Goal: Transaction & Acquisition: Book appointment/travel/reservation

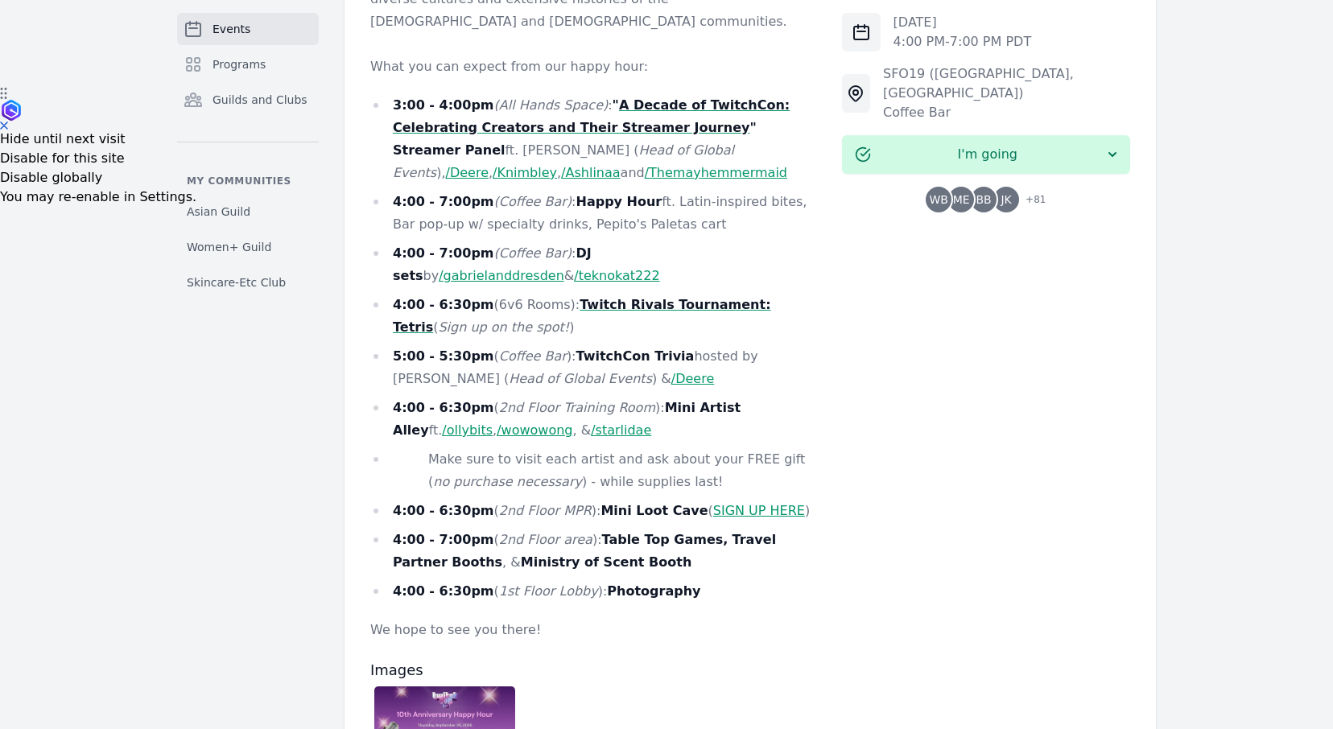
scroll to position [642, 0]
click at [233, 94] on span "Guilds and Clubs" at bounding box center [260, 100] width 95 height 16
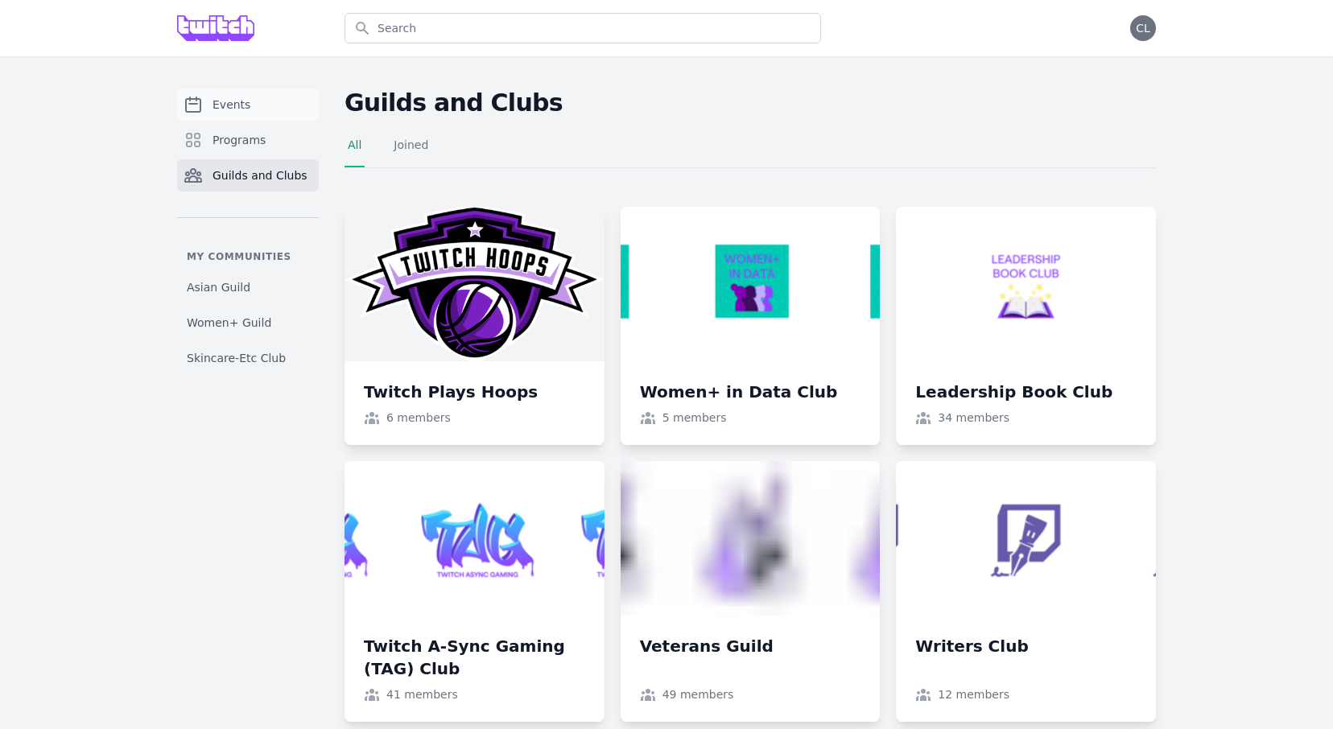
click at [219, 104] on span "Events" at bounding box center [232, 105] width 38 height 16
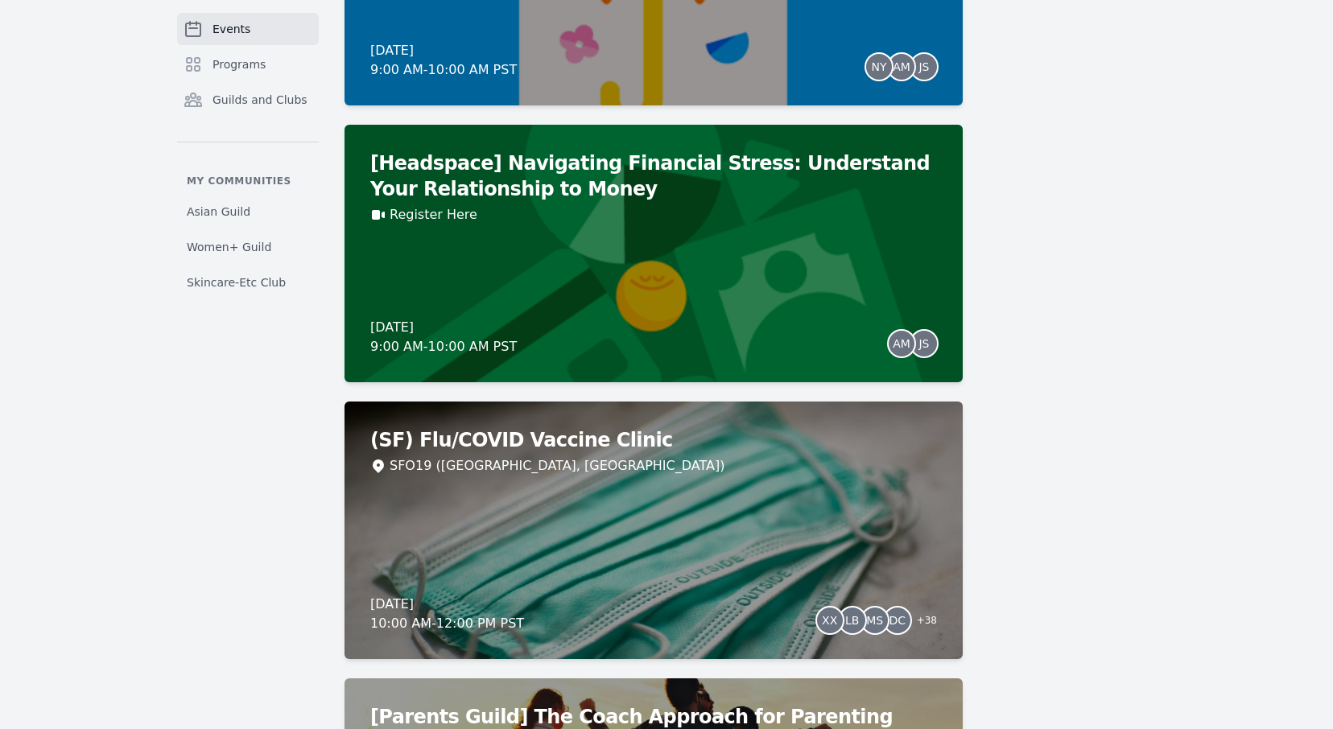
scroll to position [10056, 0]
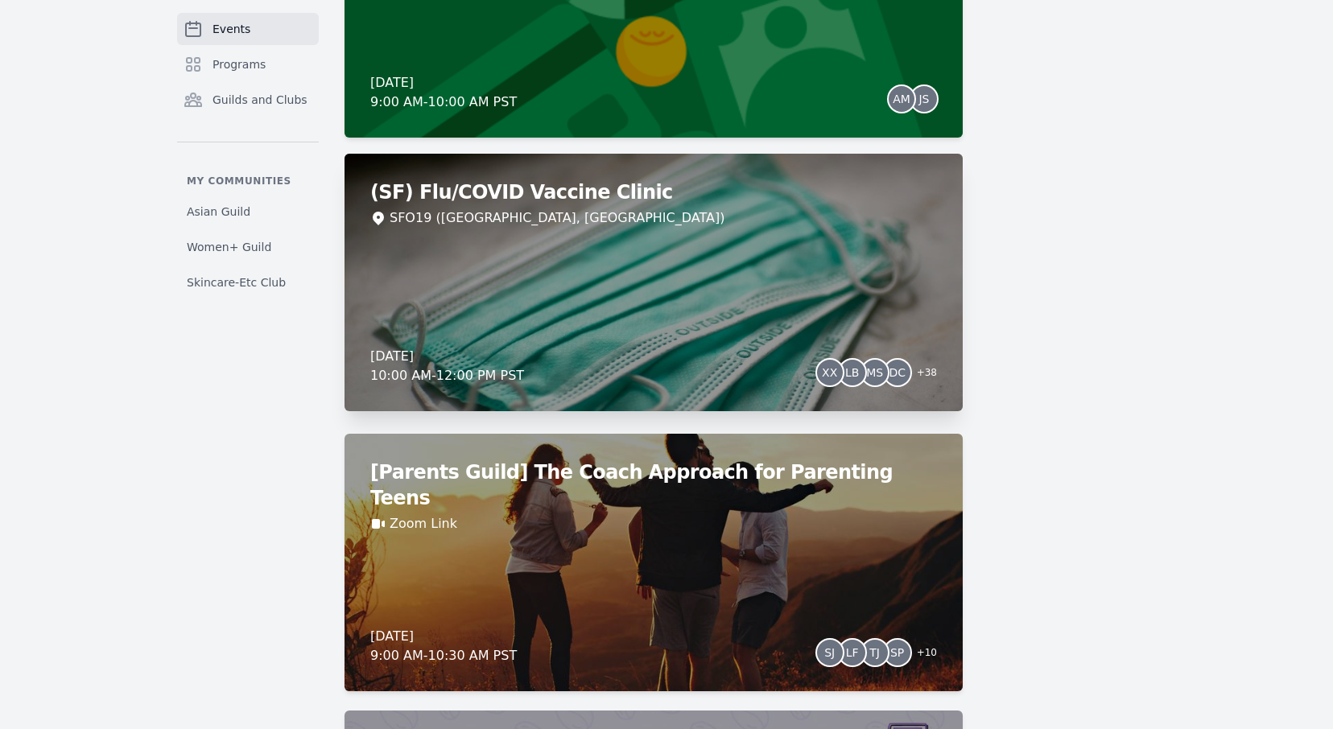
click at [795, 345] on div "(SF) Flu/COVID Vaccine Clinic SFO19 ([GEOGRAPHIC_DATA], [GEOGRAPHIC_DATA]) [DAT…" at bounding box center [654, 283] width 618 height 258
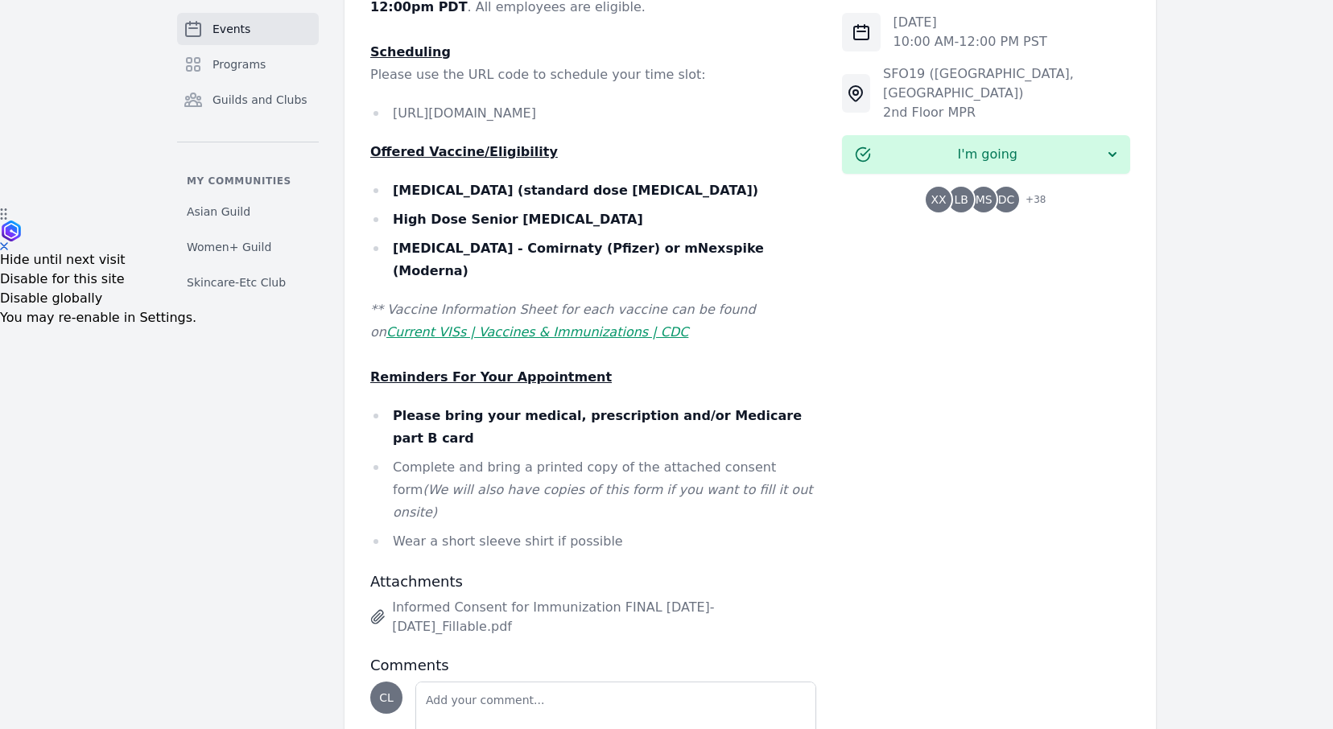
scroll to position [495, 0]
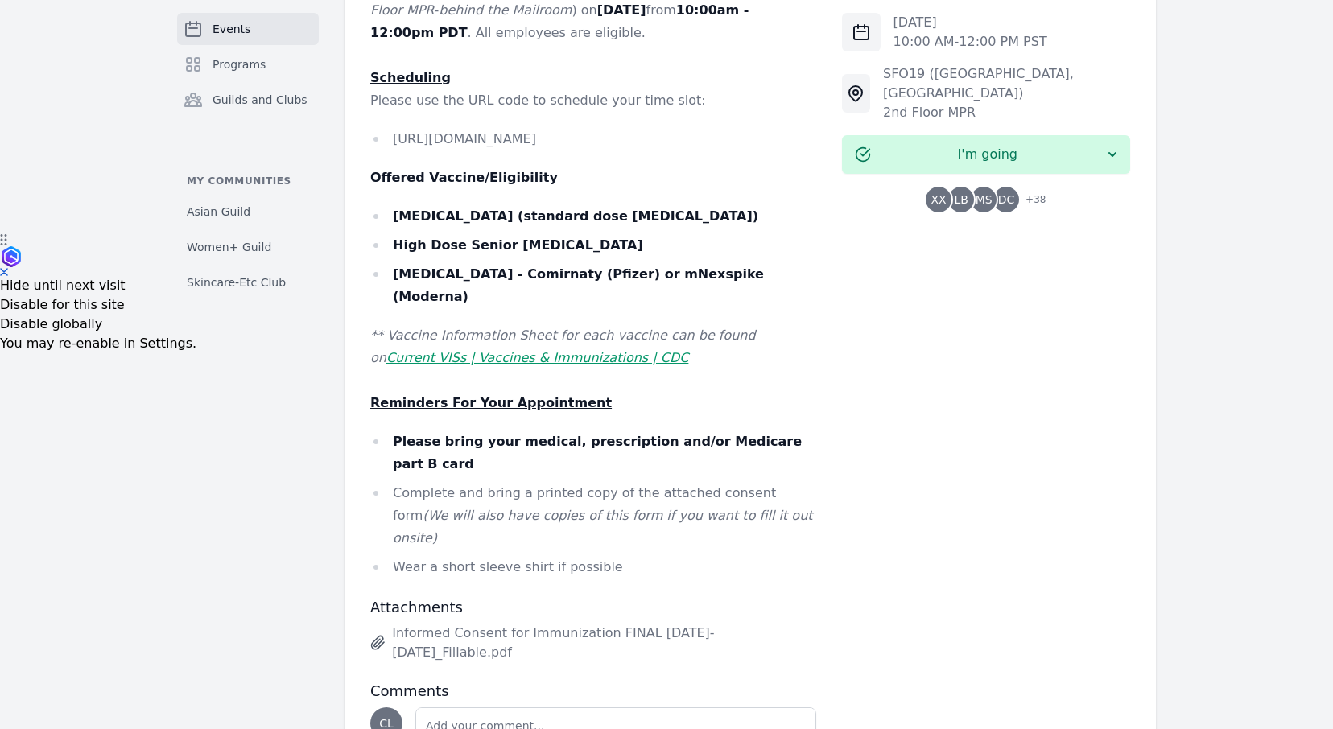
click at [471, 137] on li "[URL][DOMAIN_NAME]" at bounding box center [593, 139] width 446 height 23
click at [615, 406] on div "It’s that time of the year again! We’re partnering with Safeway Pharmacy to hos…" at bounding box center [593, 266] width 446 height 625
